Goal: Information Seeking & Learning: Learn about a topic

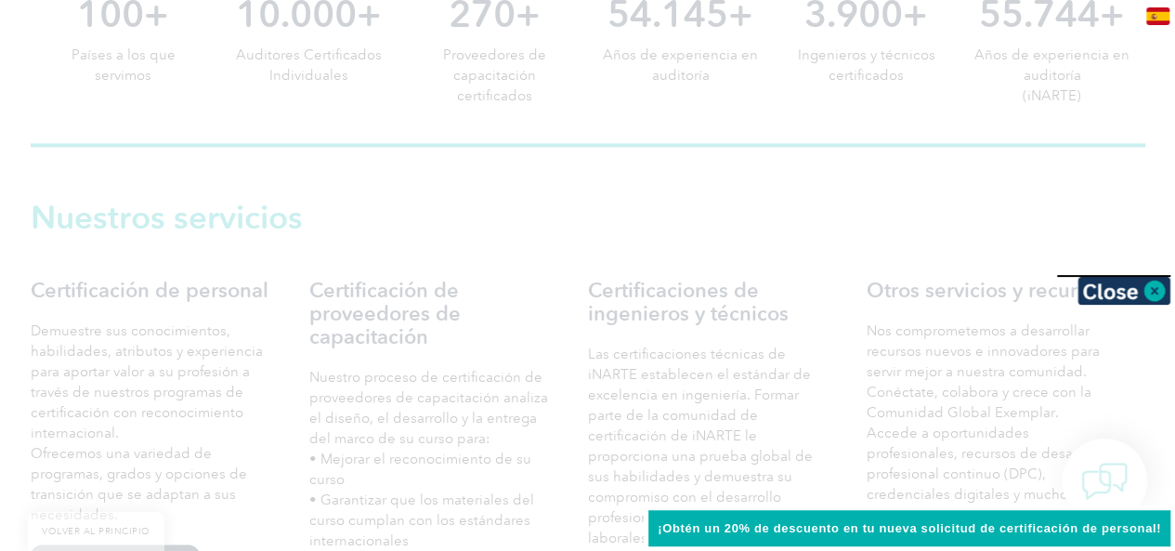
scroll to position [1188, 0]
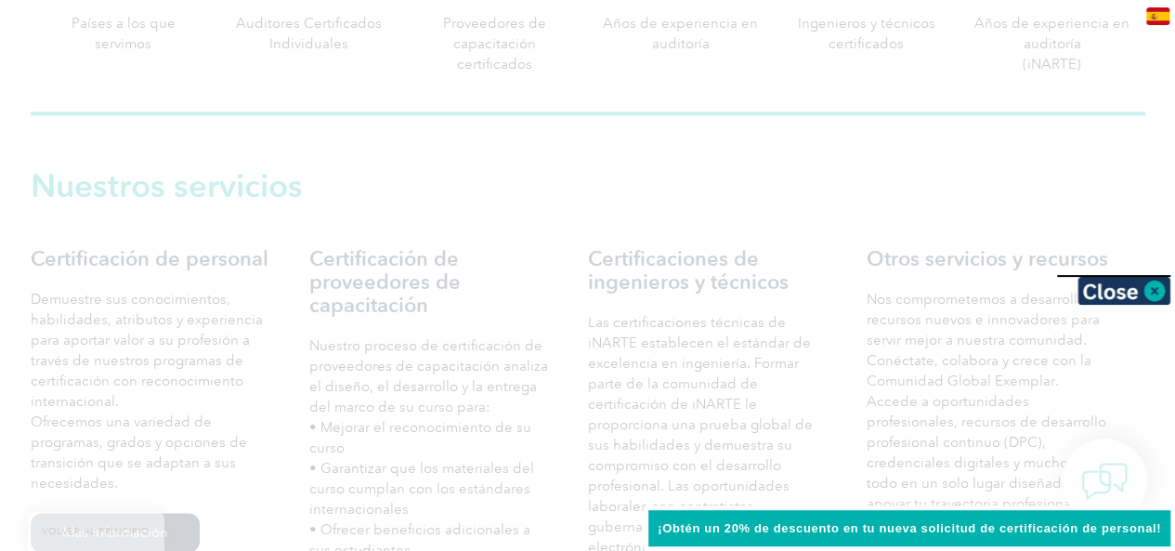
click at [1162, 179] on div at bounding box center [587, 275] width 1175 height 551
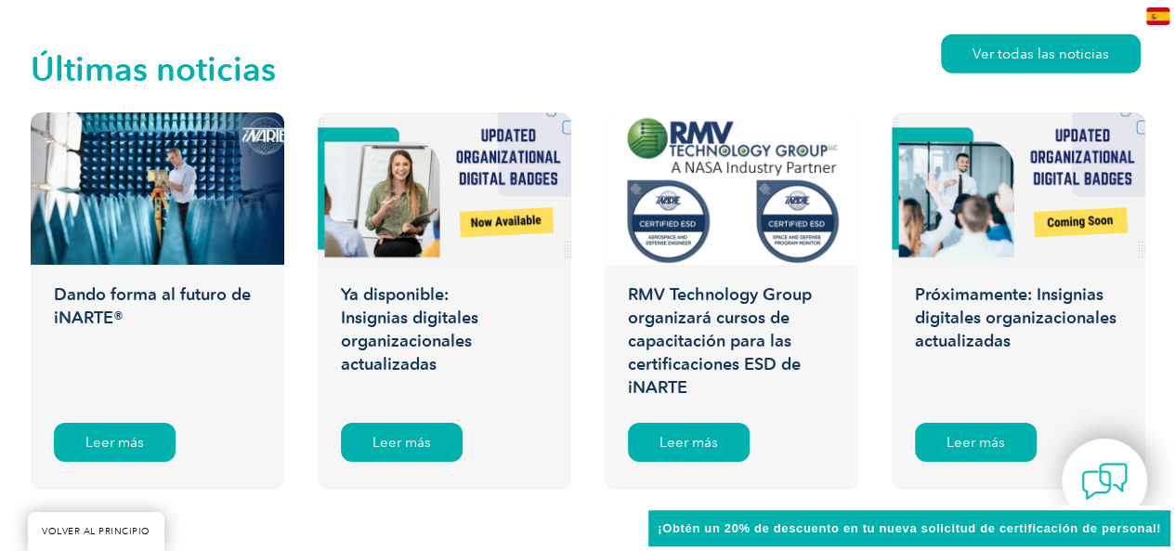
scroll to position [3003, 0]
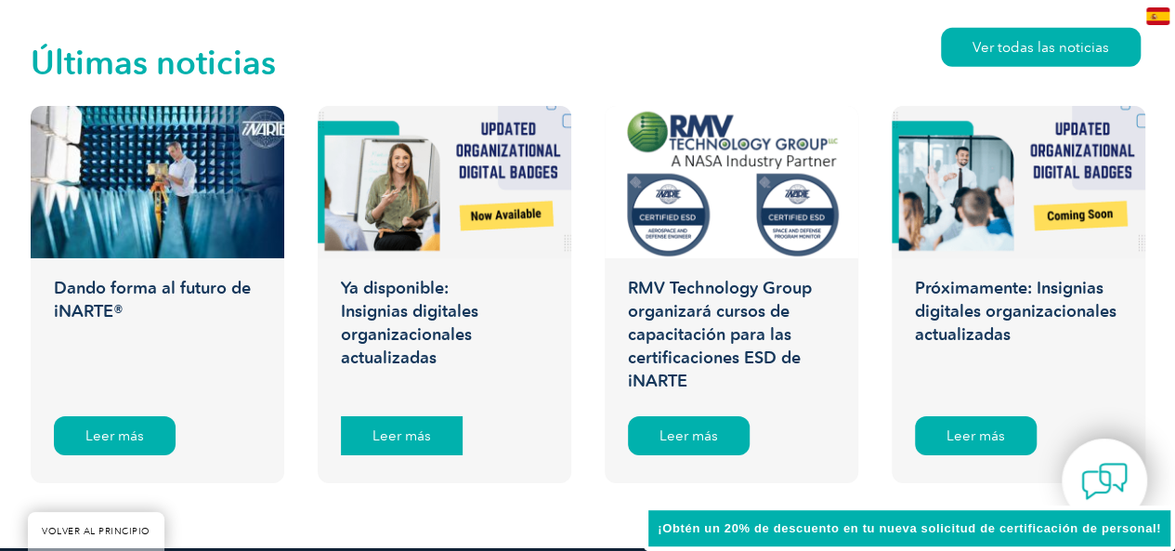
click at [386, 431] on font "Leer más" at bounding box center [401, 435] width 58 height 17
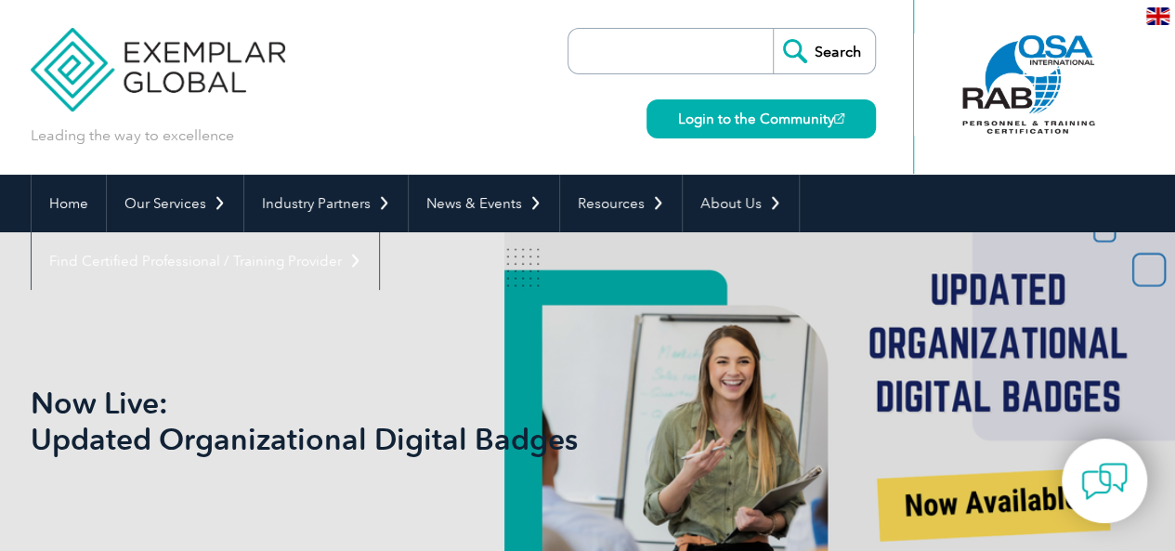
drag, startPoint x: 1181, startPoint y: 96, endPoint x: 1161, endPoint y: 44, distance: 55.9
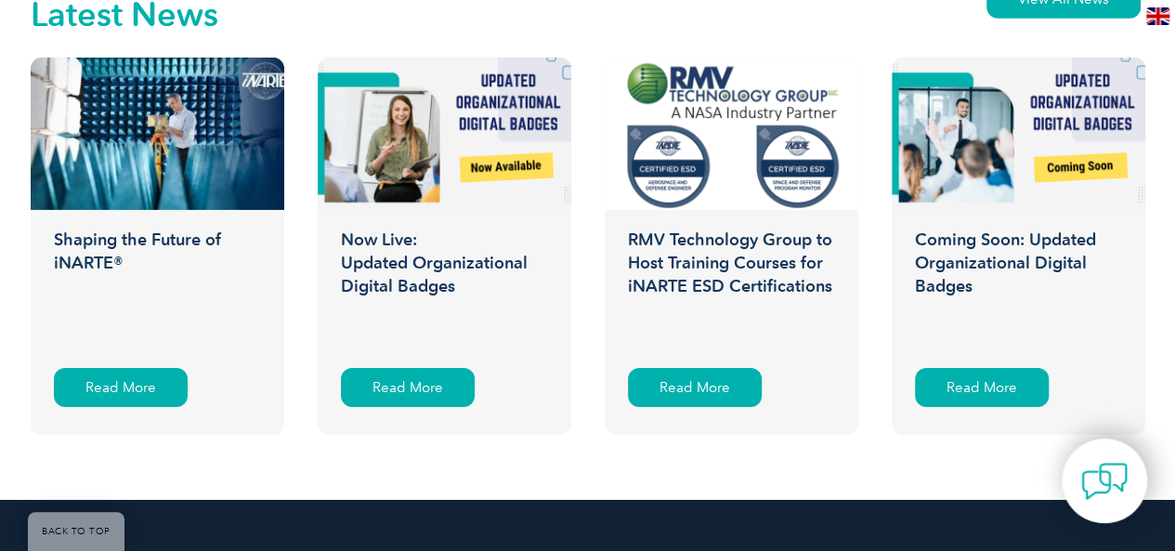
scroll to position [3003, 0]
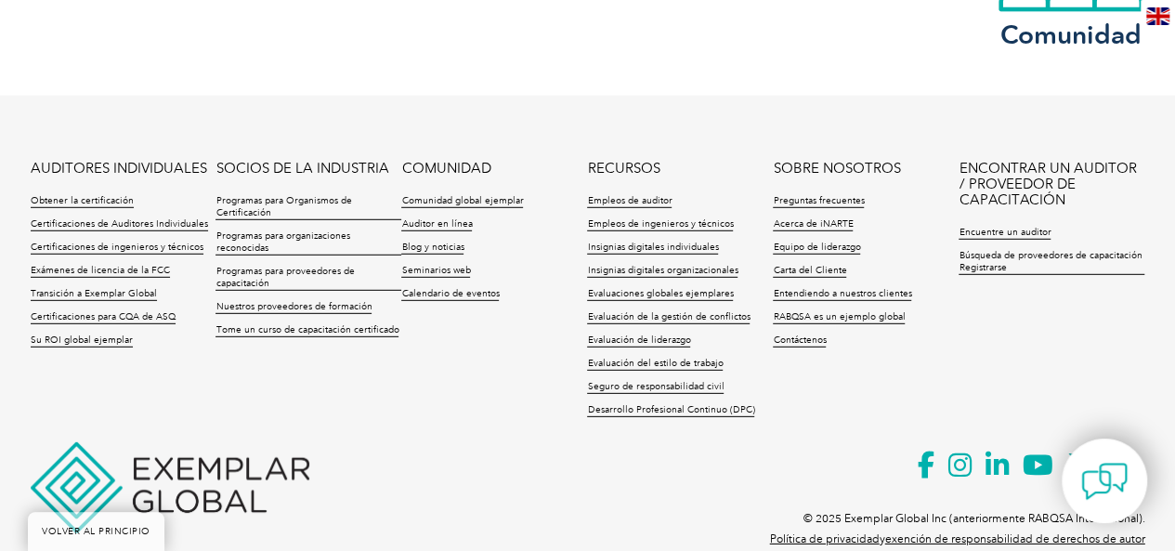
scroll to position [2566, 0]
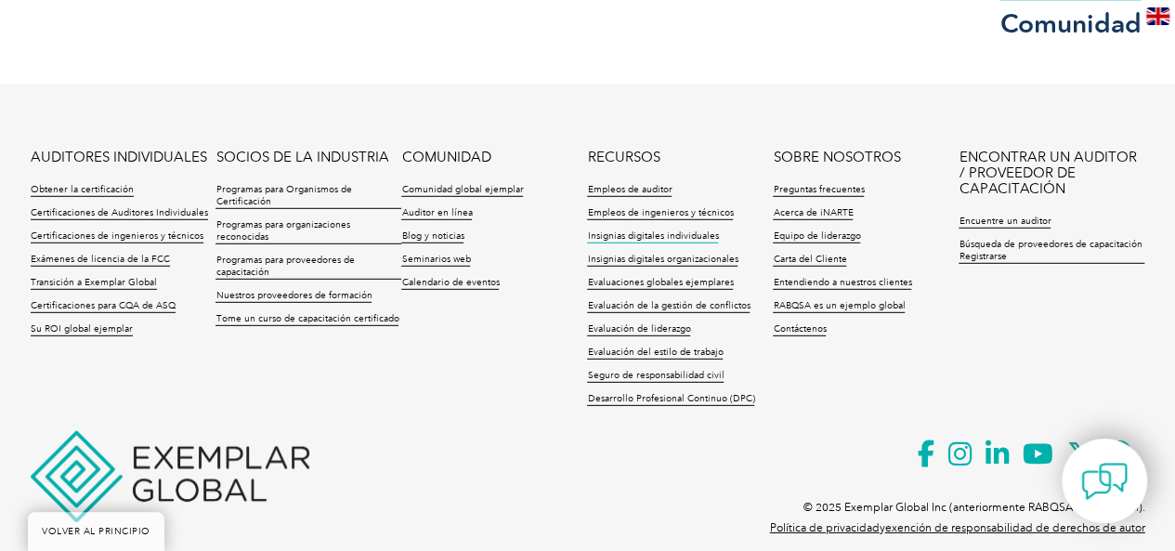
click at [670, 236] on font "Insignias digitales individuales" at bounding box center [652, 235] width 131 height 11
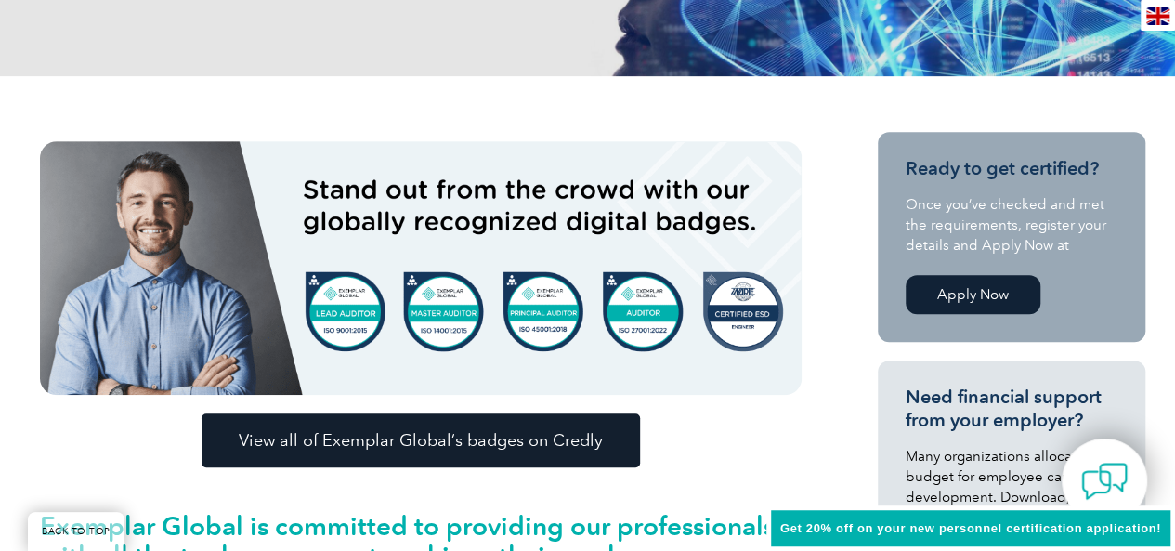
scroll to position [379, 0]
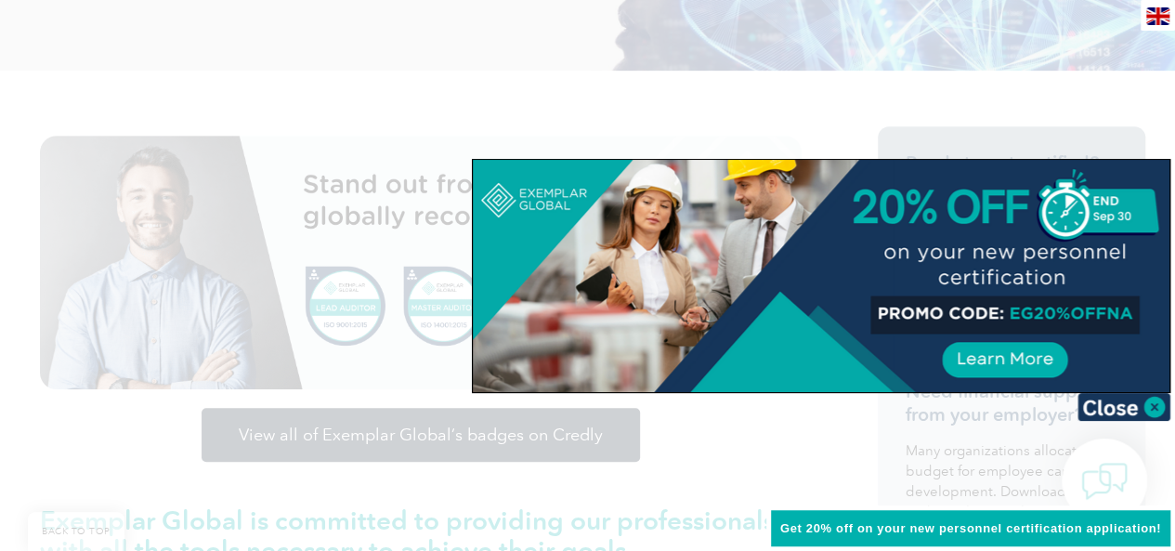
click at [950, 116] on div at bounding box center [587, 275] width 1175 height 551
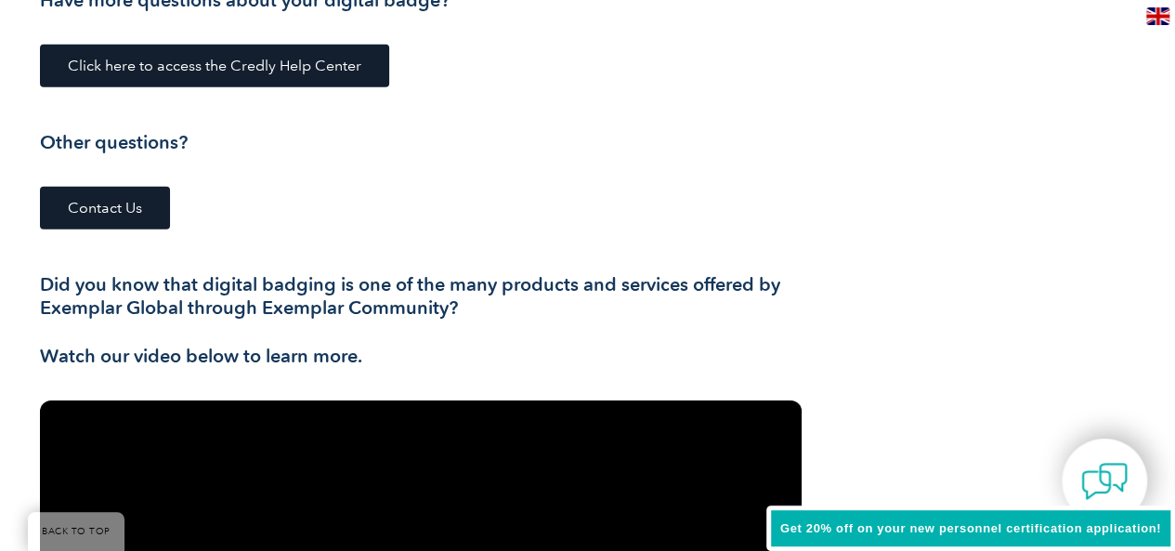
scroll to position [2754, 0]
